Goal: Information Seeking & Learning: Compare options

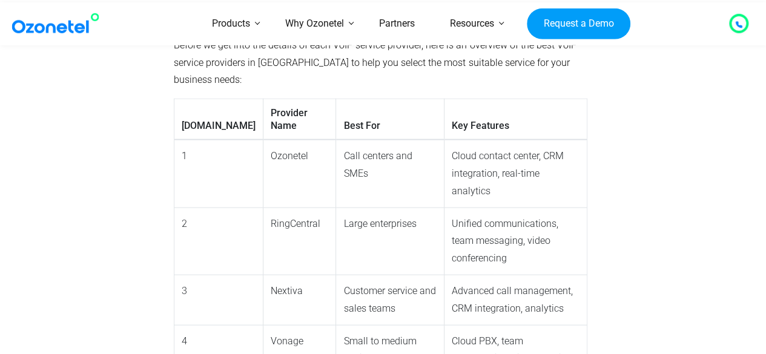
scroll to position [1151, 0]
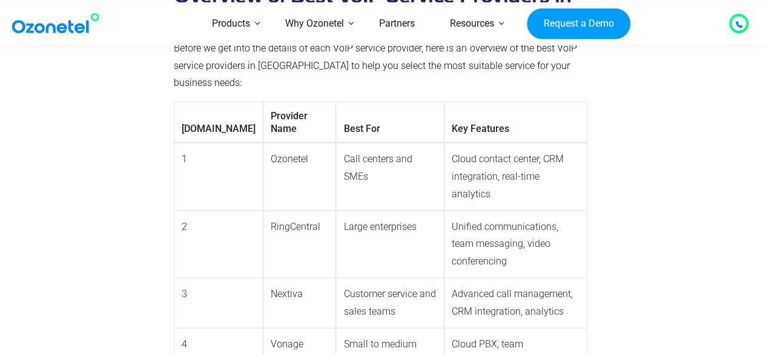
click at [263, 143] on td "Ozonetel" at bounding box center [299, 177] width 73 height 68
drag, startPoint x: 217, startPoint y: 127, endPoint x: 273, endPoint y: 139, distance: 57.0
click at [273, 143] on td "Ozonetel" at bounding box center [299, 177] width 73 height 68
copy td "Ozonetel"
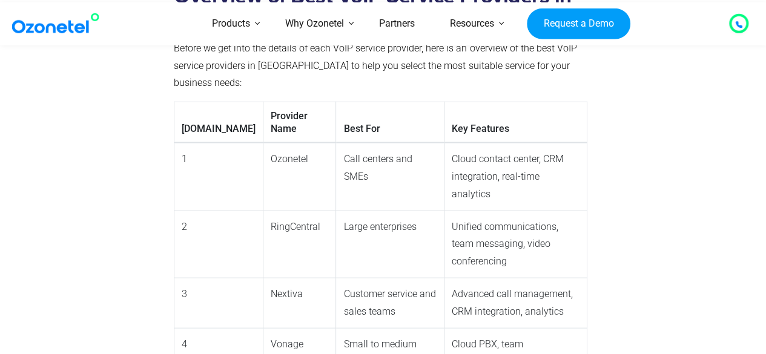
click at [276, 211] on td "RingCentral" at bounding box center [299, 244] width 73 height 67
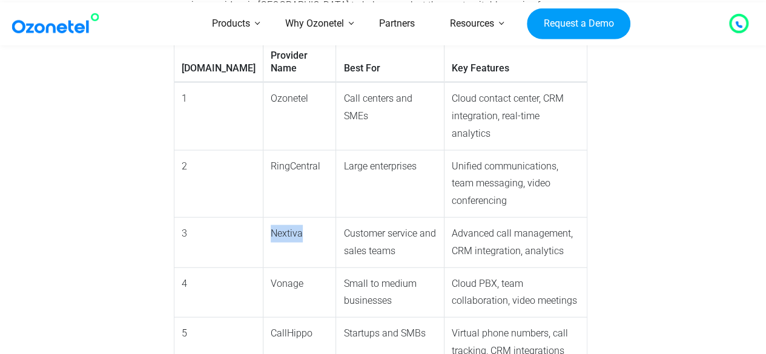
drag, startPoint x: 216, startPoint y: 167, endPoint x: 250, endPoint y: 171, distance: 33.7
click at [263, 218] on td "Nextiva" at bounding box center [299, 243] width 73 height 50
copy td "Nextiva"
click at [268, 218] on td "Nextiva" at bounding box center [299, 243] width 73 height 50
drag, startPoint x: 217, startPoint y: 217, endPoint x: 250, endPoint y: 220, distance: 32.8
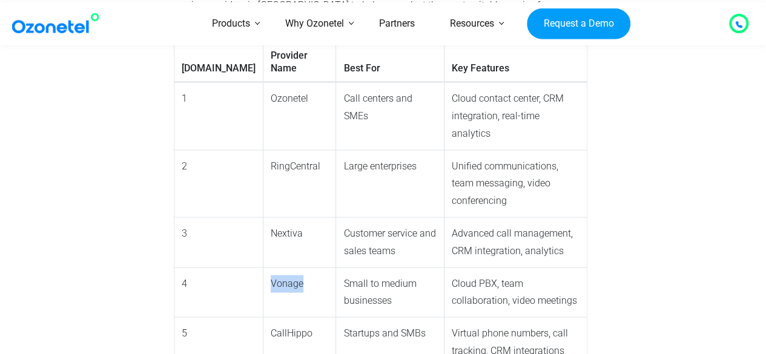
click at [263, 268] on td "Vonage" at bounding box center [299, 293] width 73 height 50
copy td "Vonage"
click at [265, 218] on td "Nextiva" at bounding box center [299, 243] width 73 height 50
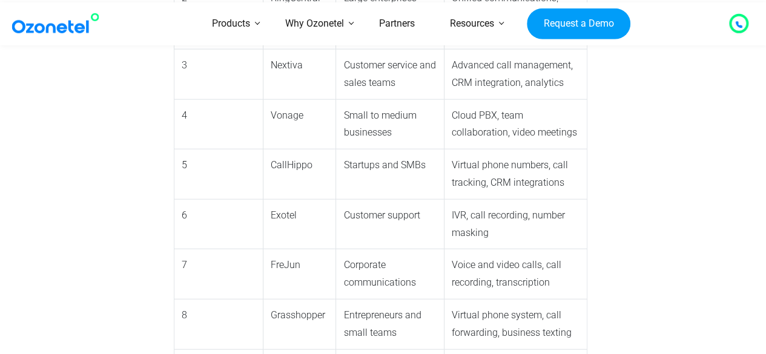
scroll to position [1393, 0]
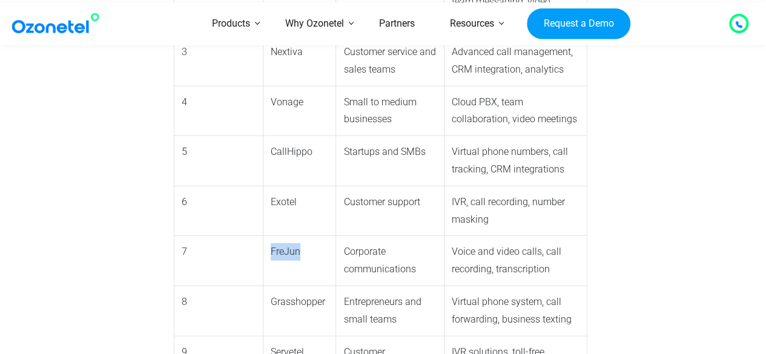
drag, startPoint x: 219, startPoint y: 164, endPoint x: 255, endPoint y: 169, distance: 36.1
click at [263, 236] on td "FreJun" at bounding box center [299, 261] width 73 height 50
copy td "FreJun"
click at [205, 236] on td "7" at bounding box center [218, 261] width 89 height 50
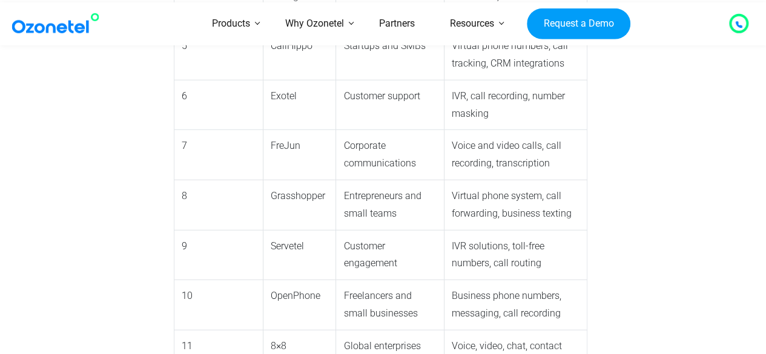
scroll to position [1514, 0]
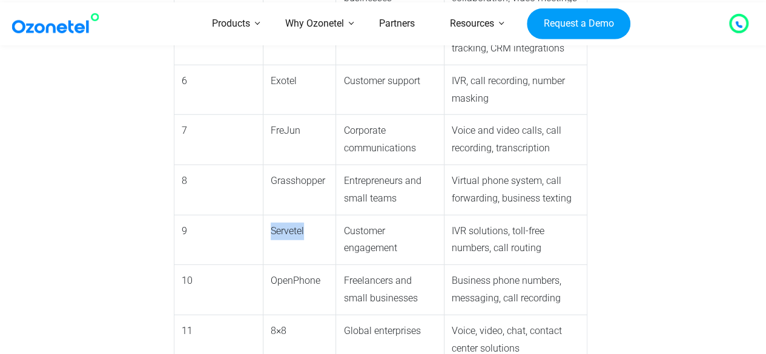
drag, startPoint x: 218, startPoint y: 144, endPoint x: 258, endPoint y: 147, distance: 40.1
click at [263, 215] on td "Servetel" at bounding box center [299, 240] width 73 height 50
copy td "Servetel"
click at [263, 265] on td "OpenPhone" at bounding box center [299, 290] width 73 height 50
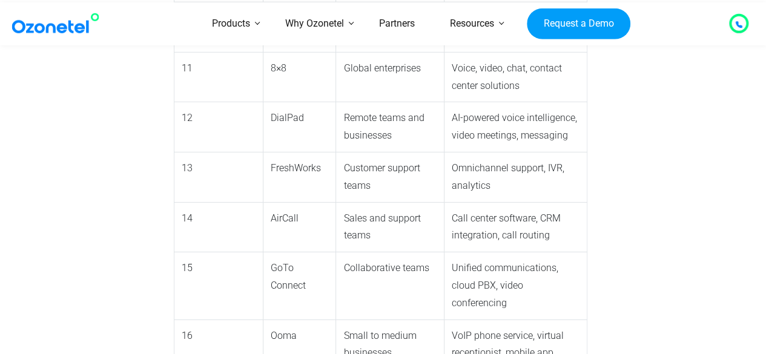
scroll to position [1817, 0]
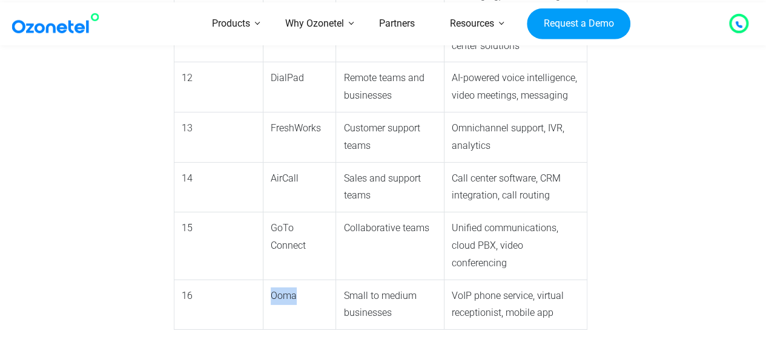
drag, startPoint x: 217, startPoint y: 171, endPoint x: 243, endPoint y: 179, distance: 26.5
click at [263, 280] on td "Ooma" at bounding box center [299, 305] width 73 height 50
copy td "Ooma"
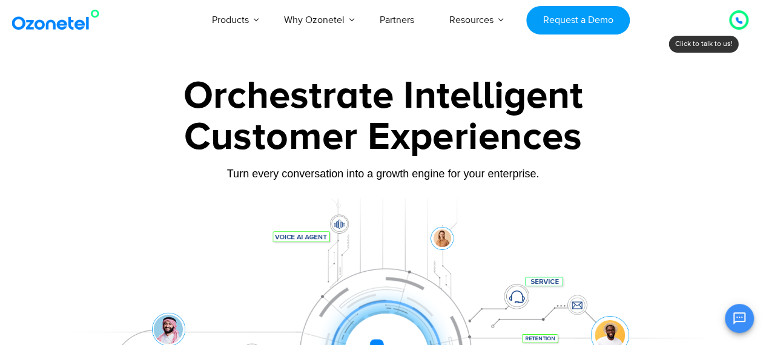
click at [741, 28] on div at bounding box center [738, 19] width 19 height 19
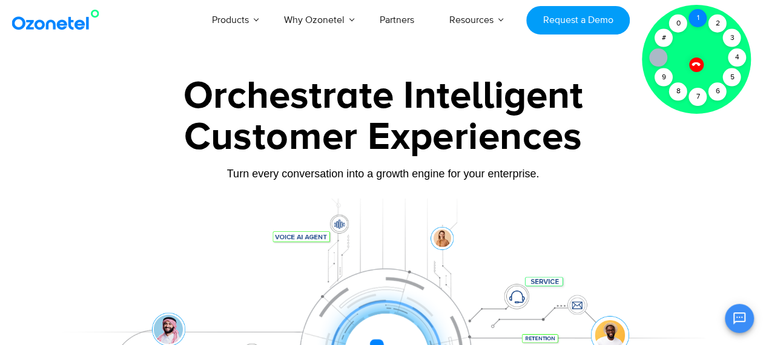
click at [694, 18] on div "1" at bounding box center [698, 18] width 18 height 18
drag, startPoint x: 694, startPoint y: 59, endPoint x: 694, endPoint y: 67, distance: 7.3
click at [694, 60] on div at bounding box center [696, 64] width 15 height 15
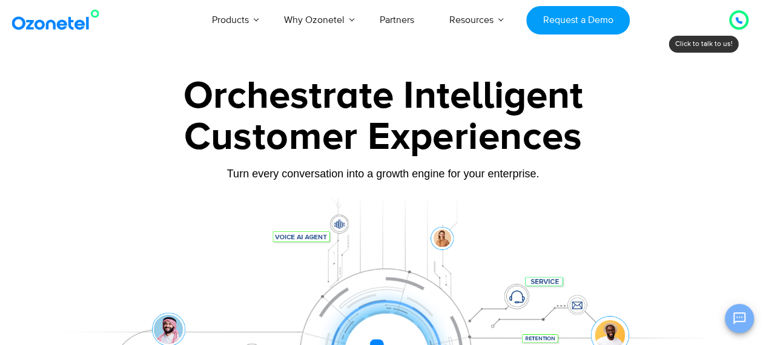
click at [739, 322] on icon "Open chat" at bounding box center [740, 319] width 12 height 12
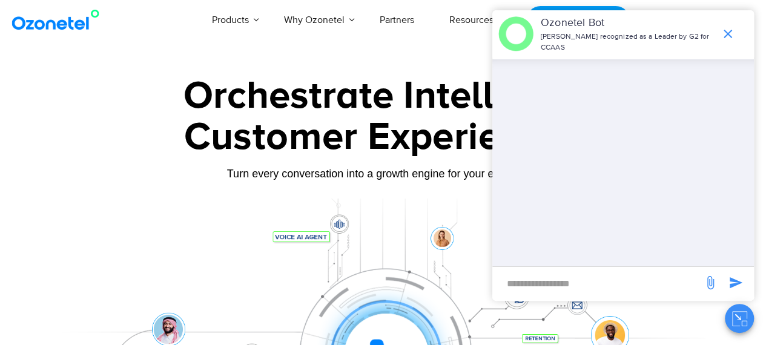
click at [574, 280] on input "new-msg-input" at bounding box center [598, 283] width 199 height 21
type input "**"
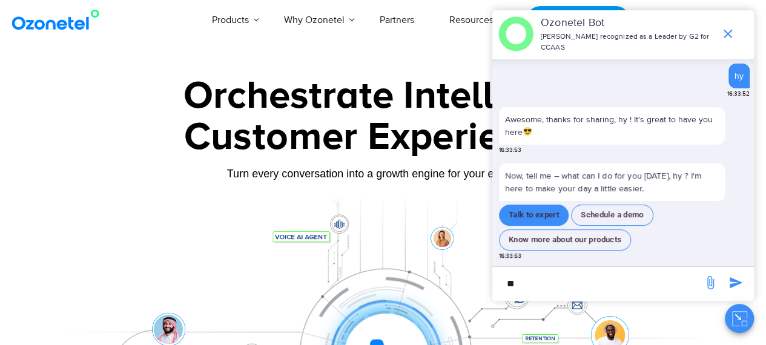
click at [528, 213] on button "Talk to expert" at bounding box center [534, 215] width 70 height 21
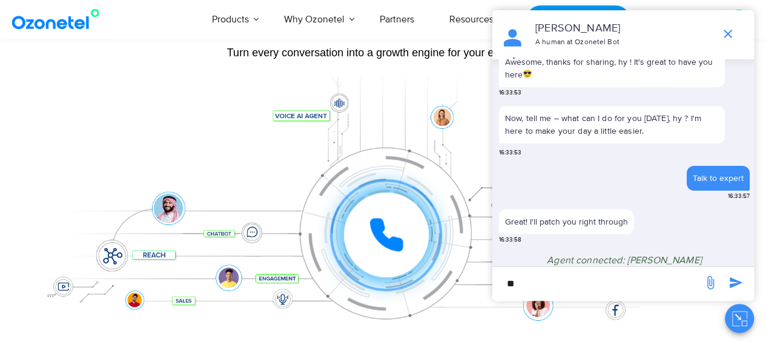
scroll to position [92, 0]
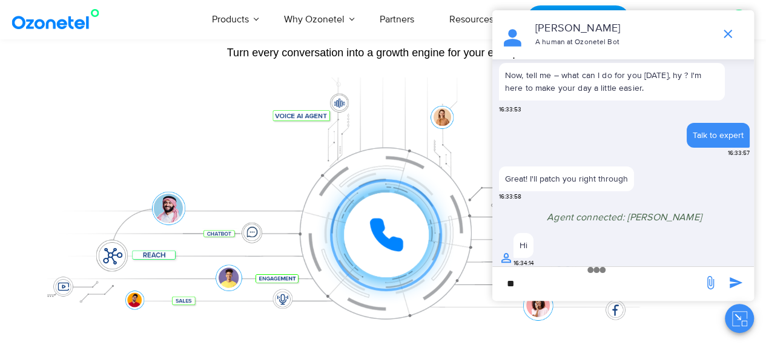
click at [568, 273] on input "**" at bounding box center [598, 283] width 199 height 21
click at [566, 279] on input "**" at bounding box center [598, 283] width 199 height 21
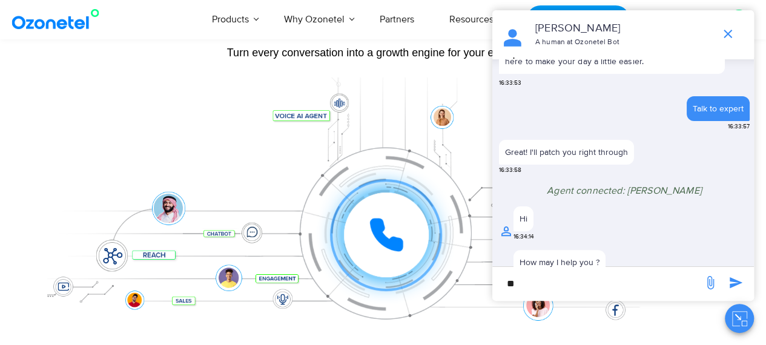
scroll to position [136, 0]
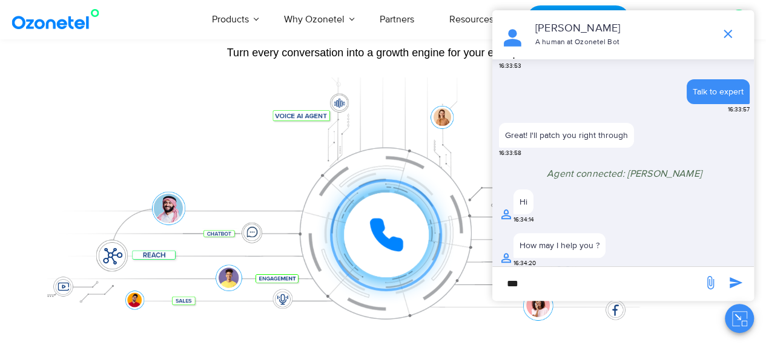
type input "***"
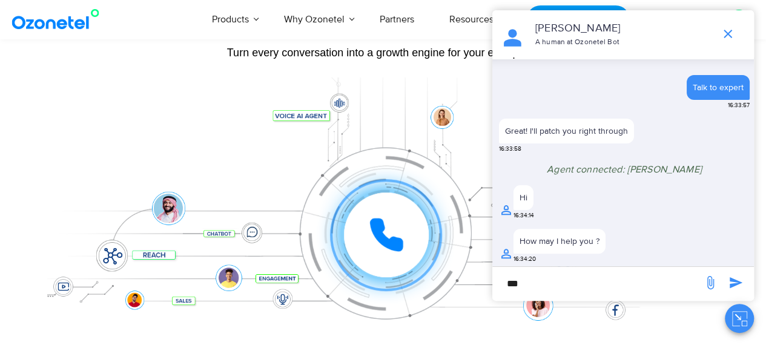
scroll to position [175, 0]
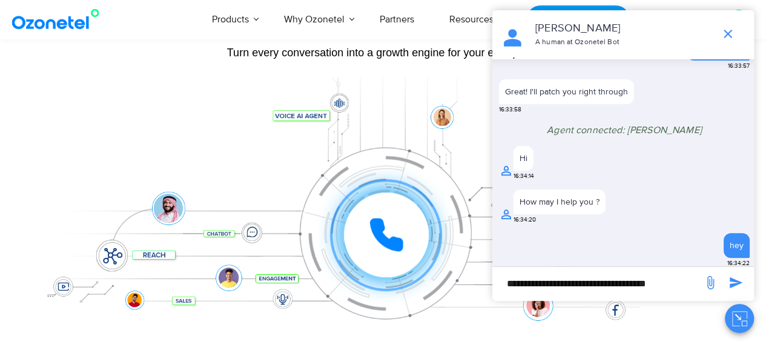
type input "**********"
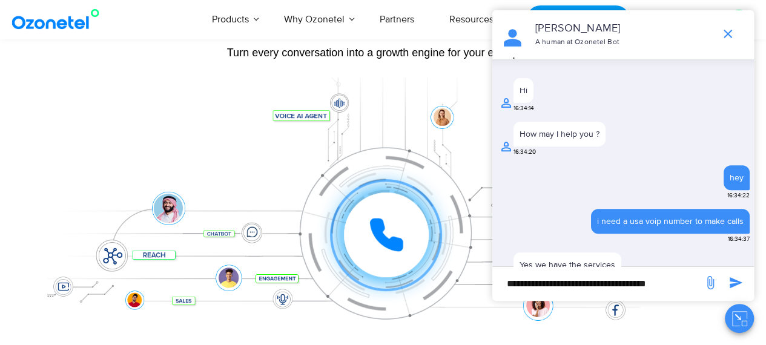
scroll to position [250, 0]
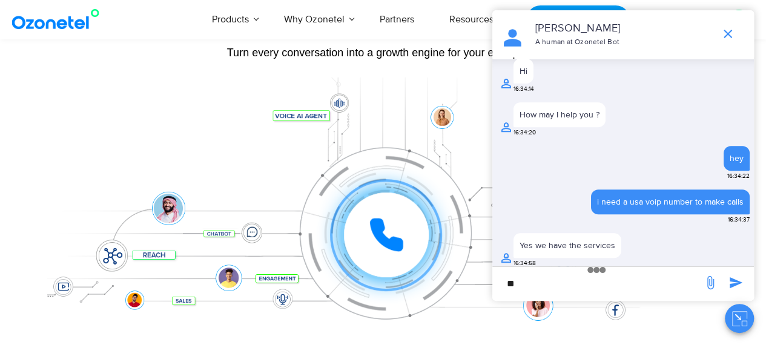
type input "*"
type input "**********"
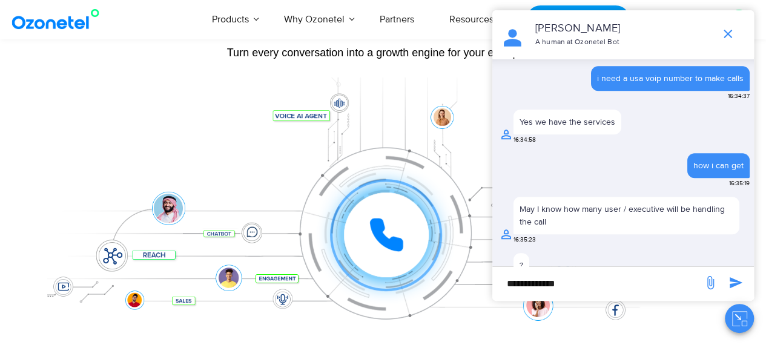
scroll to position [380, 0]
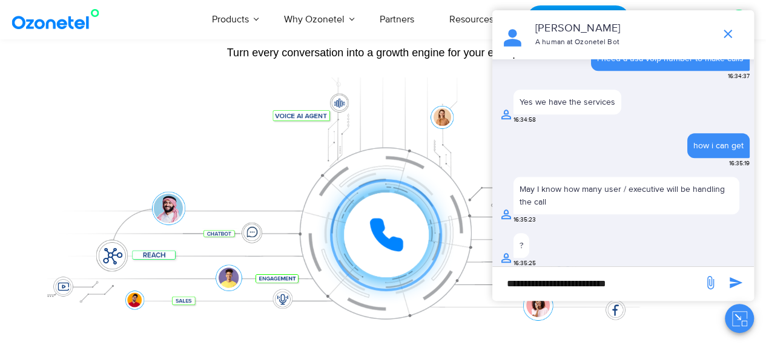
type input "**********"
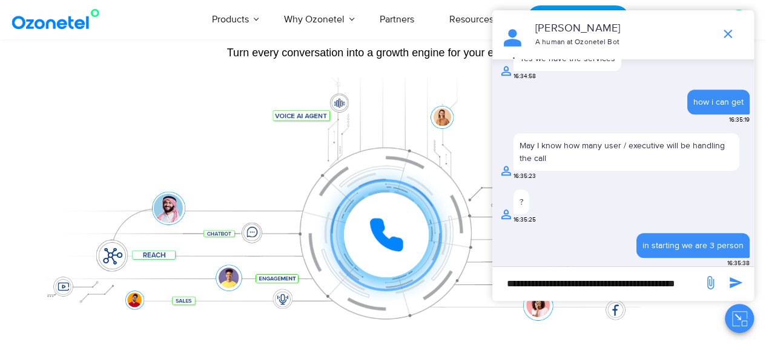
scroll to position [0, 13]
type input "**********"
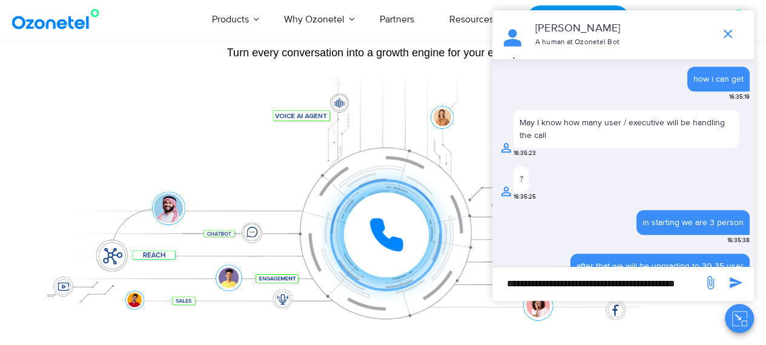
scroll to position [459, 0]
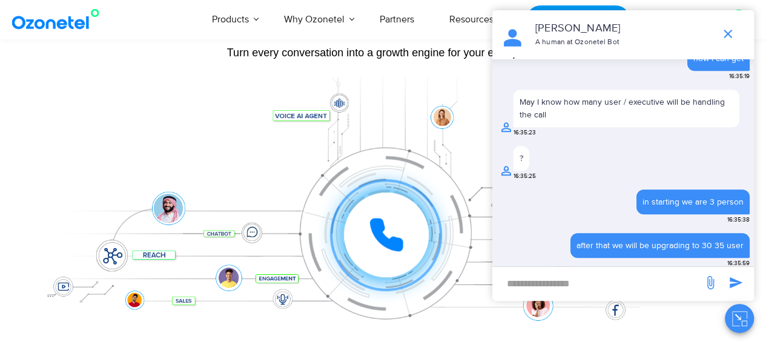
type input "*"
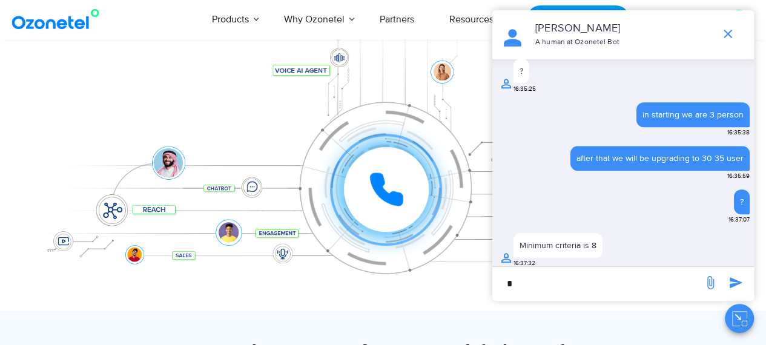
scroll to position [182, 0]
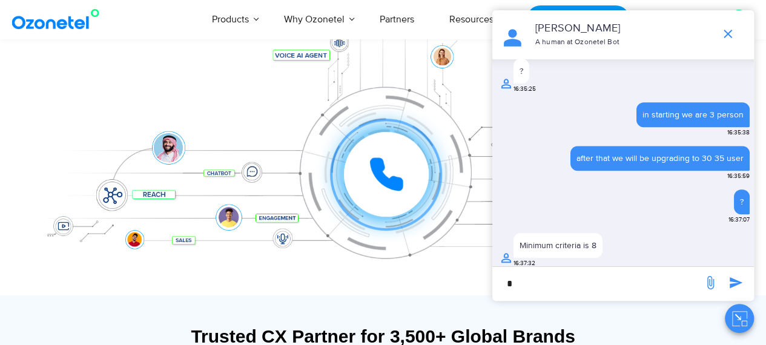
click at [580, 284] on input "*" at bounding box center [598, 283] width 199 height 21
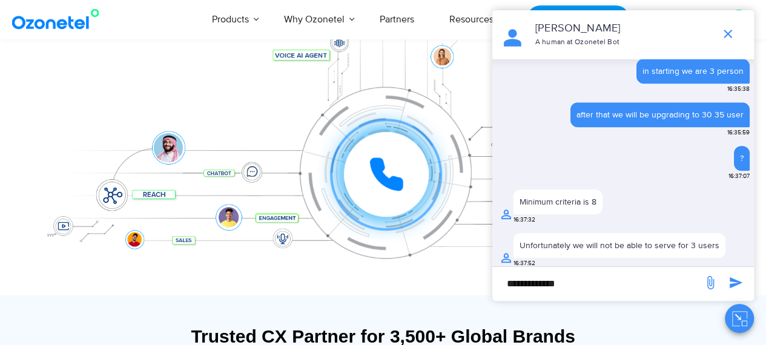
type input "**********"
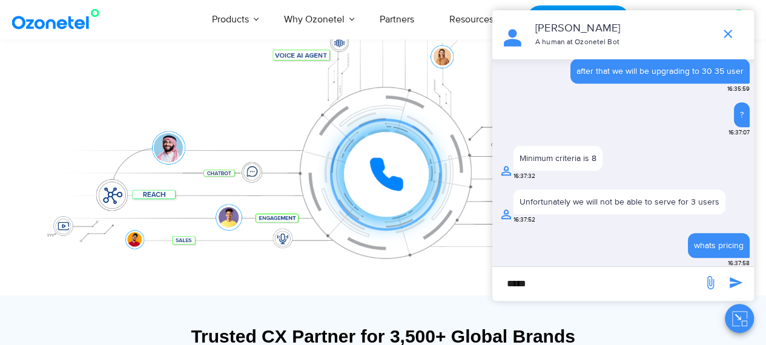
type input "*****"
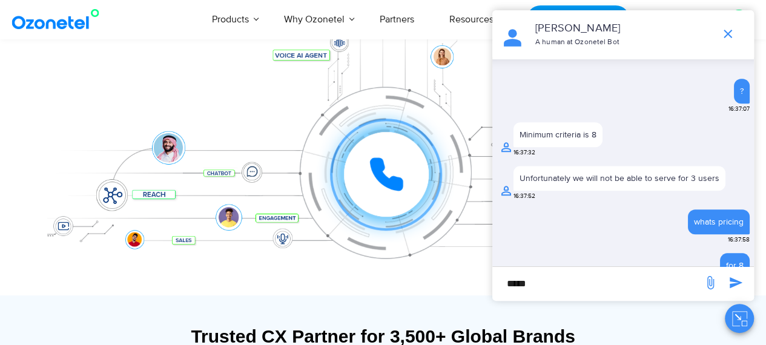
scroll to position [656, 0]
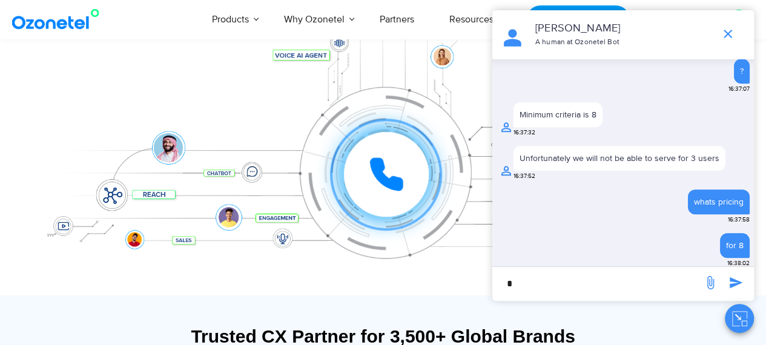
type input "*"
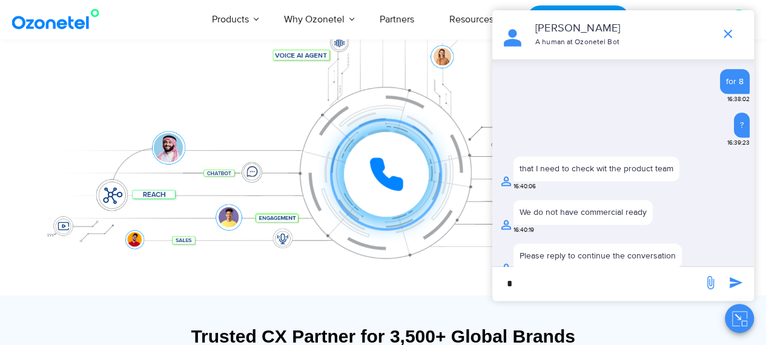
scroll to position [813, 0]
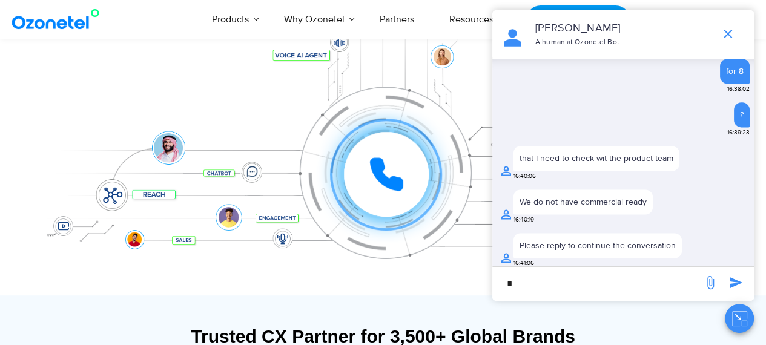
click at [580, 284] on input "*" at bounding box center [598, 283] width 199 height 21
click at [546, 283] on input "*" at bounding box center [598, 283] width 199 height 21
type input "**"
